Goal: Browse casually

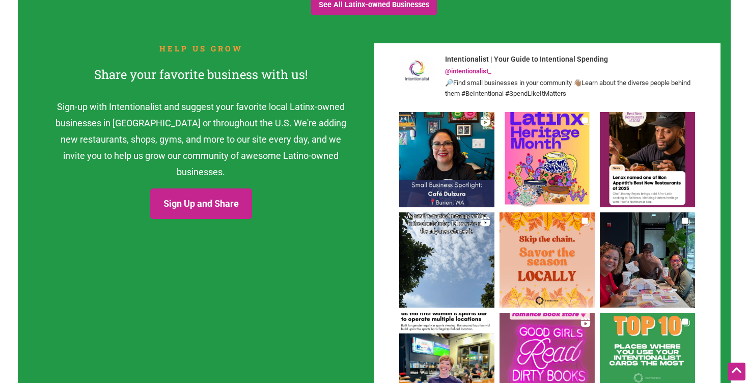
scroll to position [1235, 0]
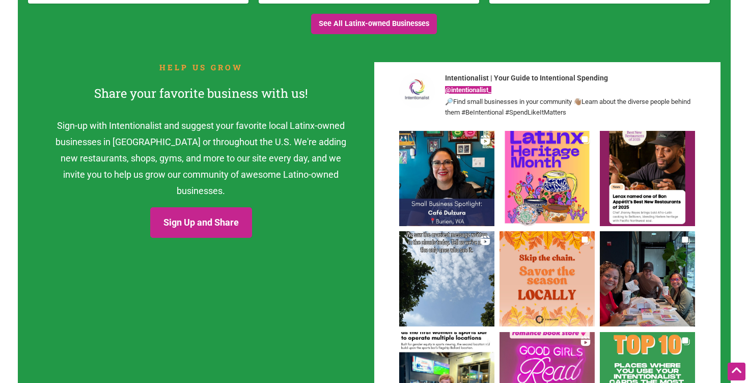
click at [481, 91] on link "@intentionalist_" at bounding box center [468, 90] width 46 height 8
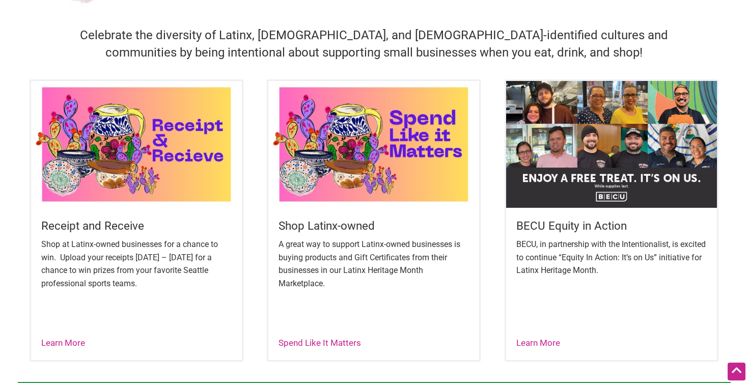
scroll to position [0, 0]
